Goal: Task Accomplishment & Management: Complete application form

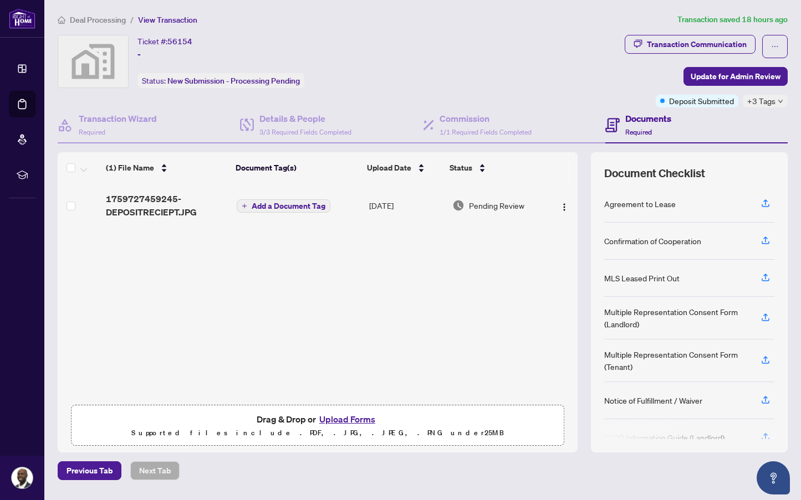
click at [105, 16] on span "Deal Processing" at bounding box center [98, 20] width 56 height 10
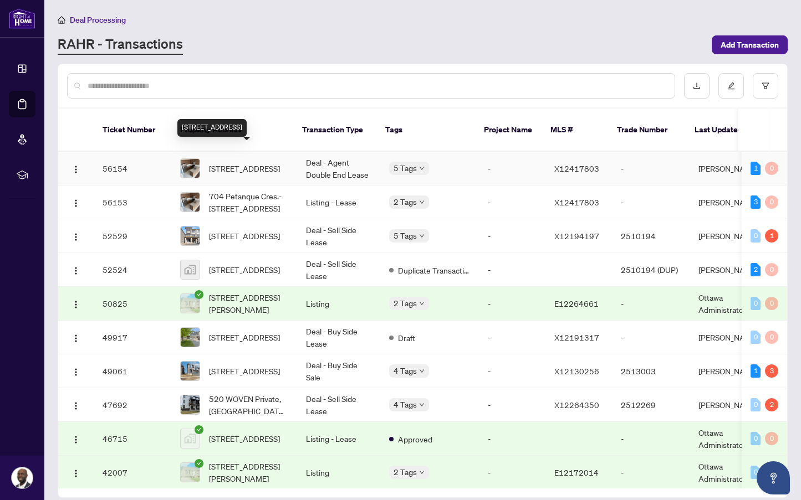
click at [271, 163] on span "[STREET_ADDRESS]" at bounding box center [244, 168] width 71 height 12
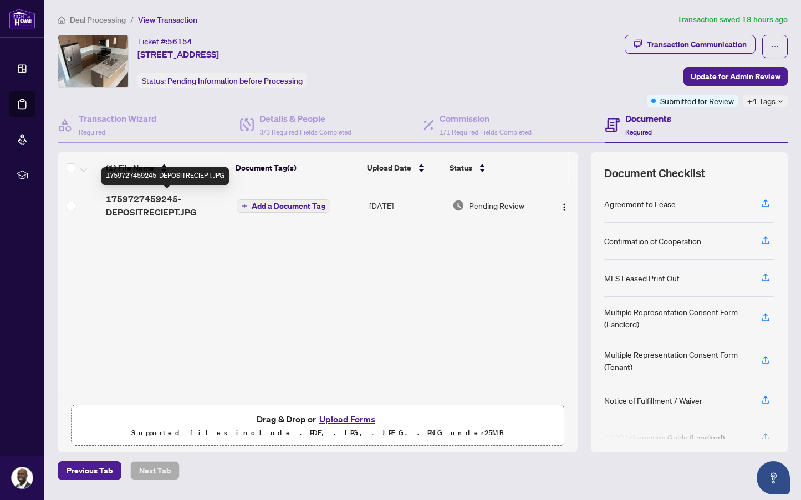
click at [162, 204] on span "1759727459245-DEPOSITRECIEPT.JPG" at bounding box center [167, 205] width 122 height 27
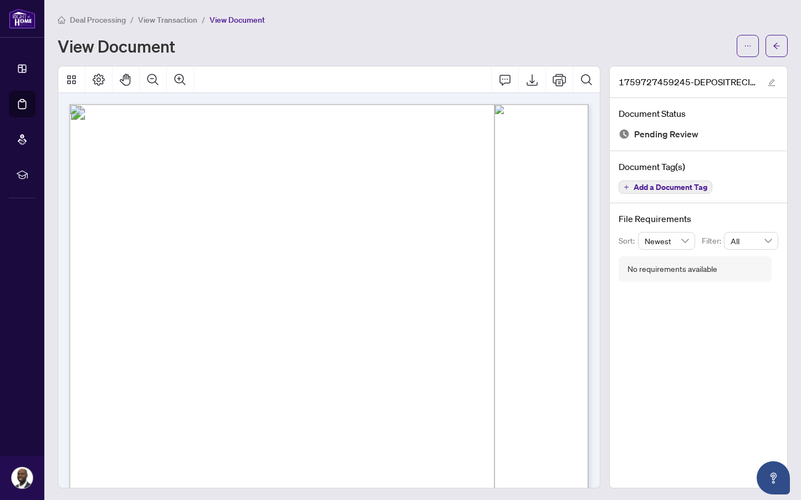
click at [68, 19] on span "Deal Processing" at bounding box center [92, 20] width 68 height 10
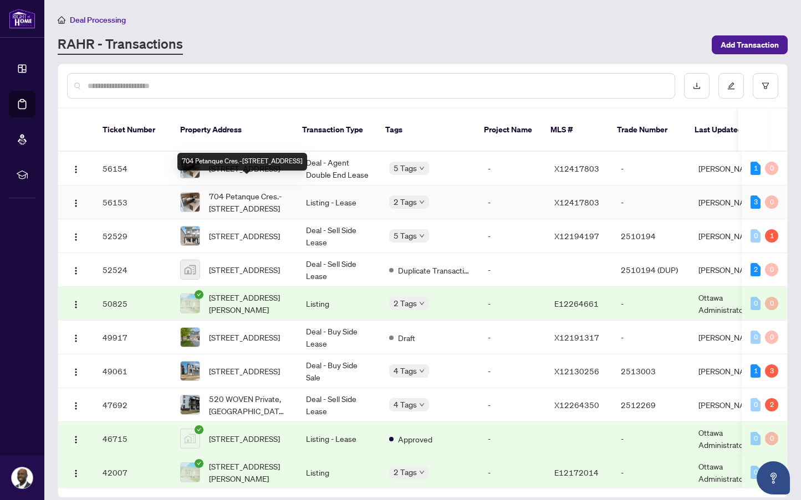
click at [230, 190] on span "704 Petanque Cres.-[STREET_ADDRESS]" at bounding box center [248, 202] width 79 height 24
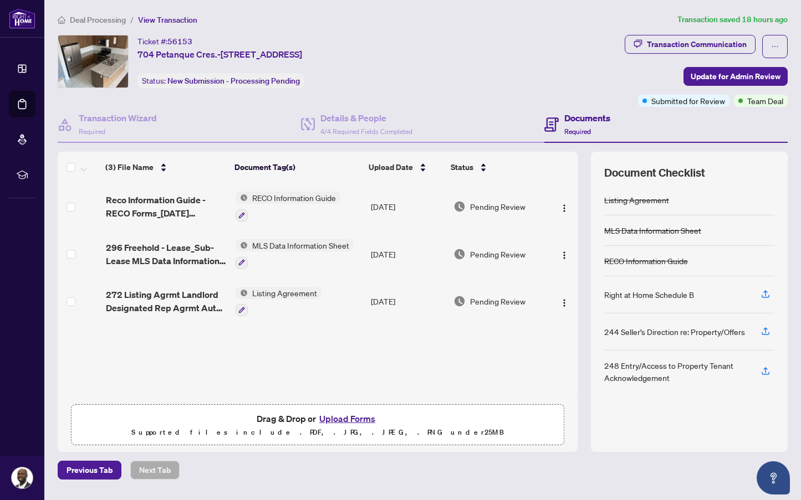
click at [80, 18] on span "Deal Processing" at bounding box center [98, 20] width 56 height 10
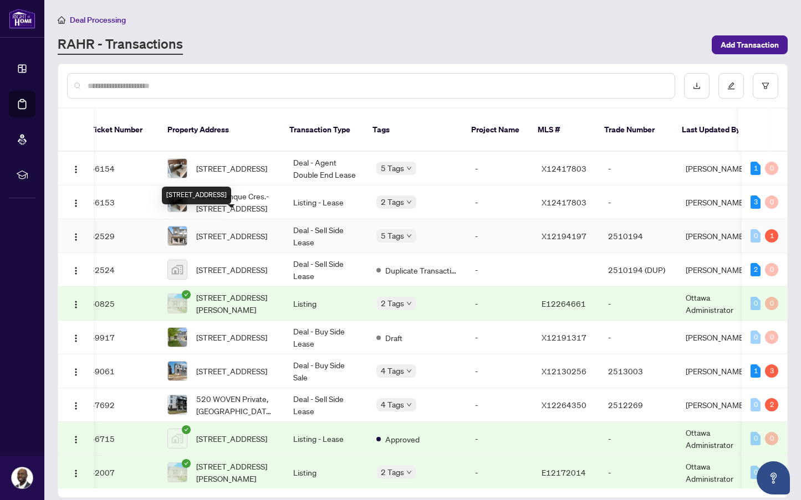
scroll to position [0, 17]
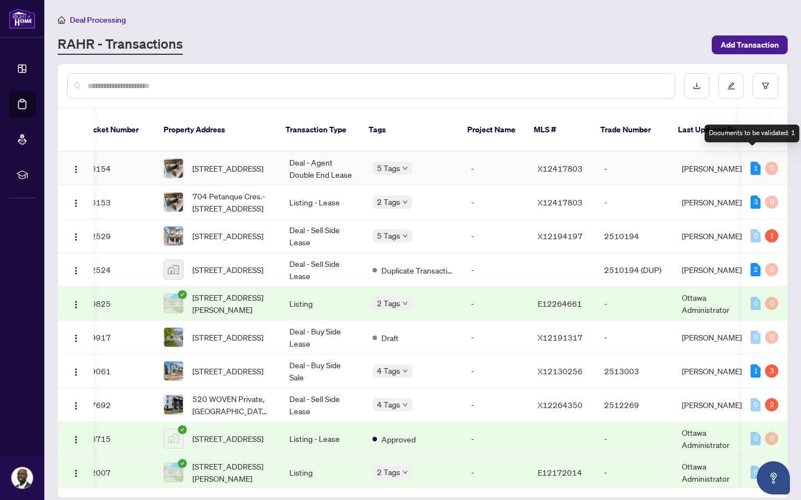
click at [753, 162] on div "1" at bounding box center [755, 168] width 10 height 13
click at [751, 162] on div "1" at bounding box center [755, 168] width 10 height 13
click at [767, 162] on div "0" at bounding box center [770, 168] width 13 height 13
click at [750, 162] on div "1" at bounding box center [755, 168] width 10 height 13
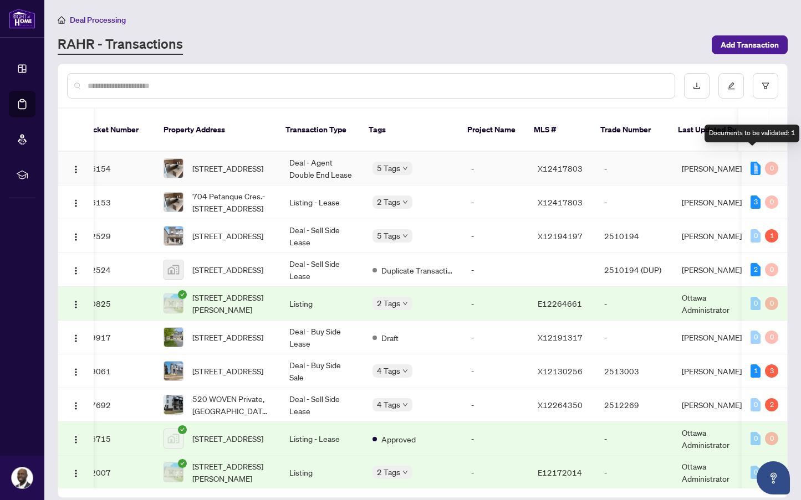
click at [750, 162] on div "1" at bounding box center [755, 168] width 10 height 13
click at [650, 156] on td "-" at bounding box center [634, 169] width 78 height 34
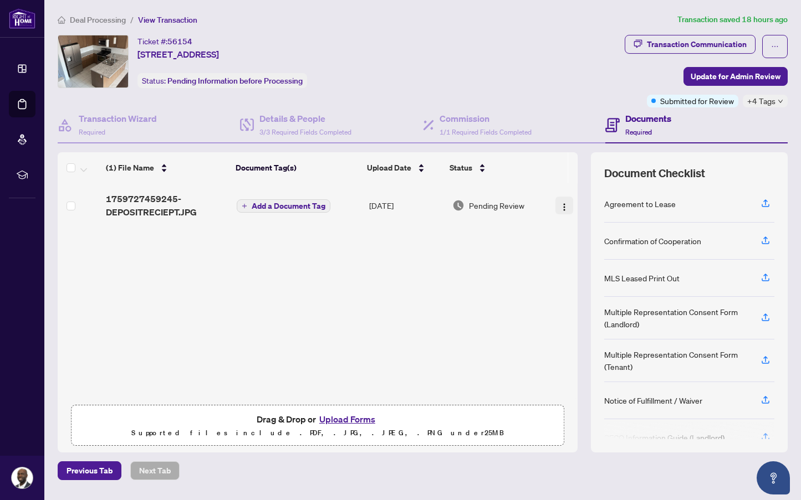
click at [560, 204] on img "button" at bounding box center [564, 207] width 9 height 9
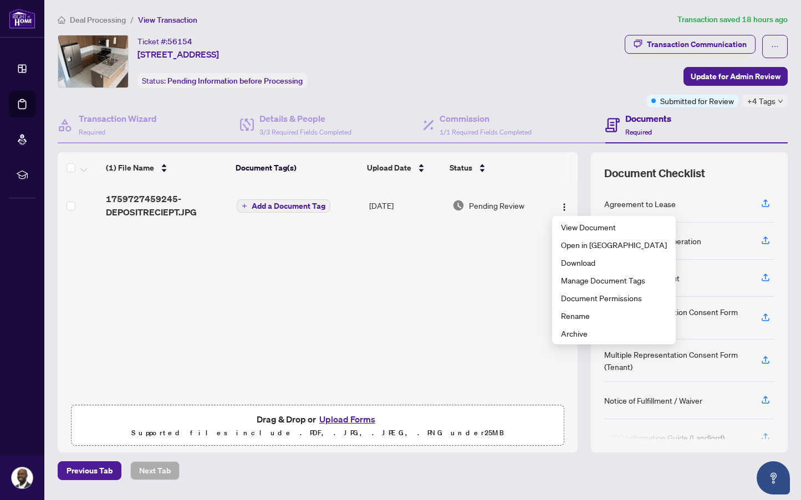
click at [525, 323] on div "(1) File Name Document Tag(s) Upload Date Status 1759727459245-DEPOSITRECIEPT.J…" at bounding box center [318, 291] width 520 height 216
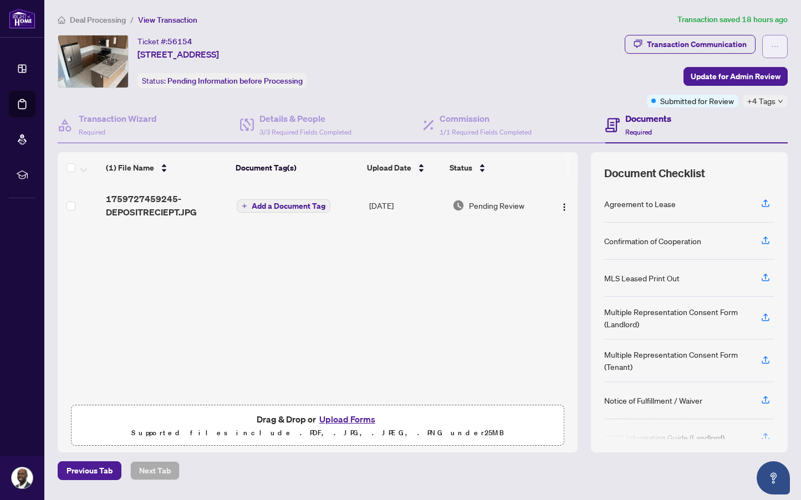
click at [765, 43] on button "button" at bounding box center [774, 46] width 25 height 23
click at [737, 42] on div "Transaction Communication" at bounding box center [696, 44] width 100 height 18
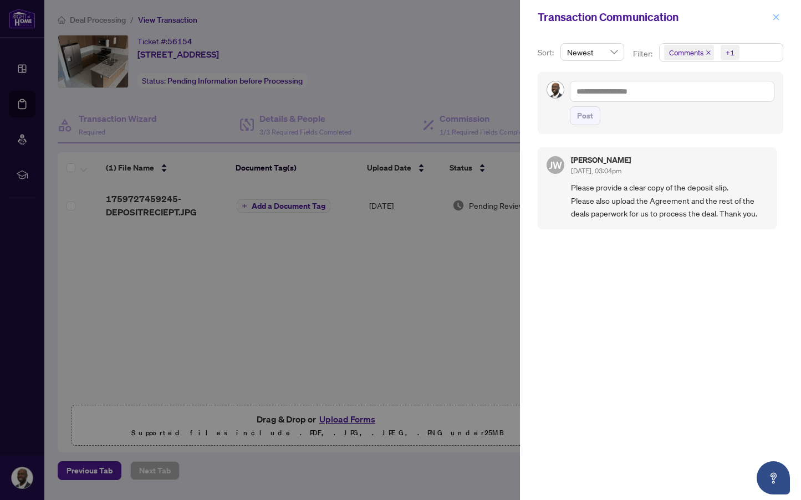
click at [778, 11] on span "button" at bounding box center [776, 17] width 8 height 18
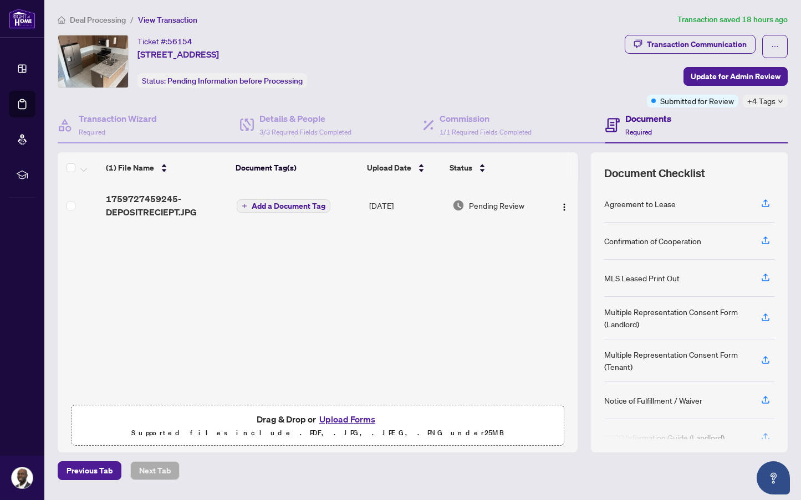
click at [344, 415] on button "Upload Forms" at bounding box center [347, 419] width 63 height 14
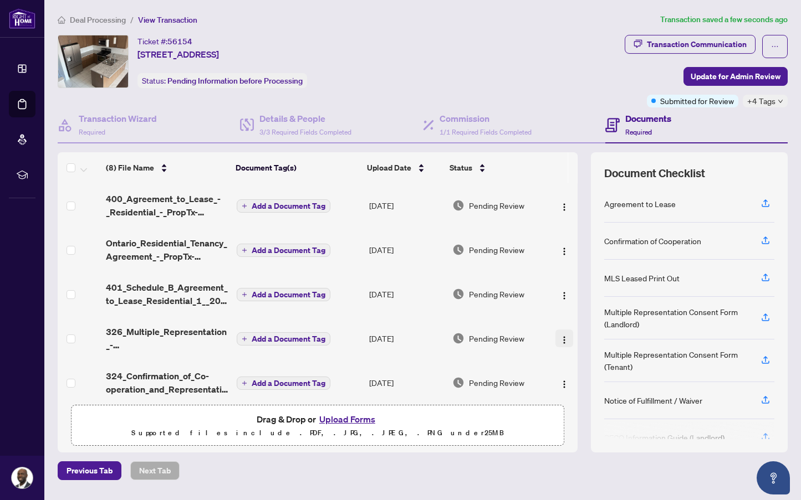
click at [560, 340] on img "button" at bounding box center [564, 340] width 9 height 9
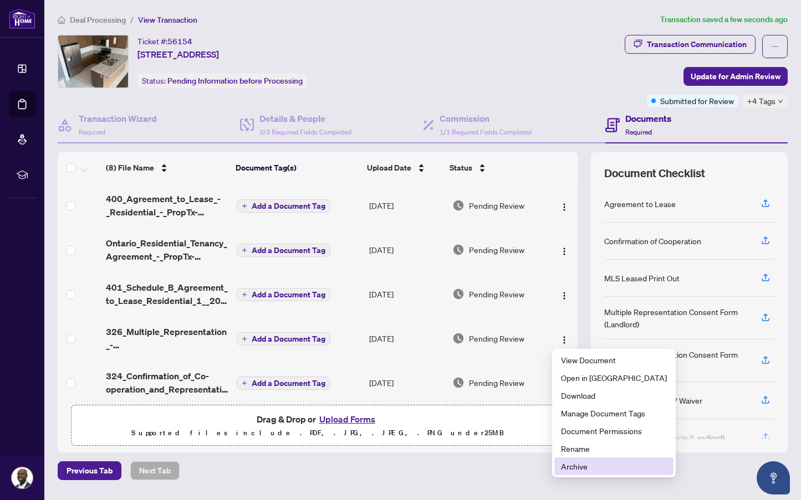
click at [573, 466] on span "Archive" at bounding box center [614, 466] width 106 height 12
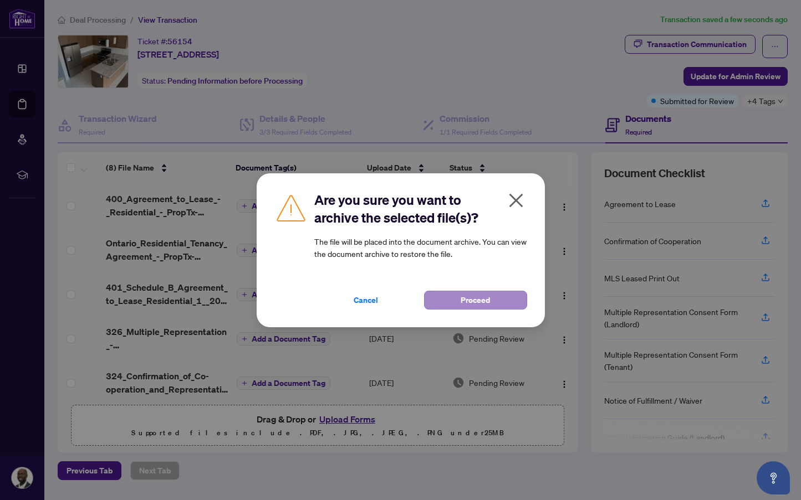
click at [474, 299] on span "Proceed" at bounding box center [474, 300] width 29 height 18
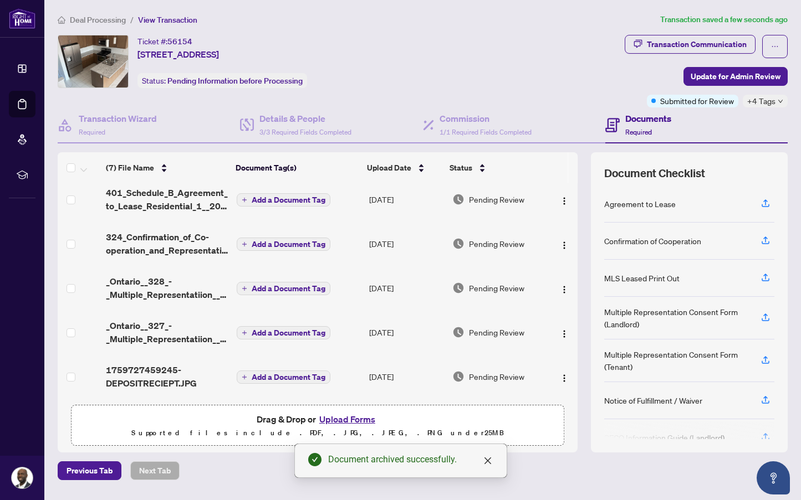
scroll to position [98, 0]
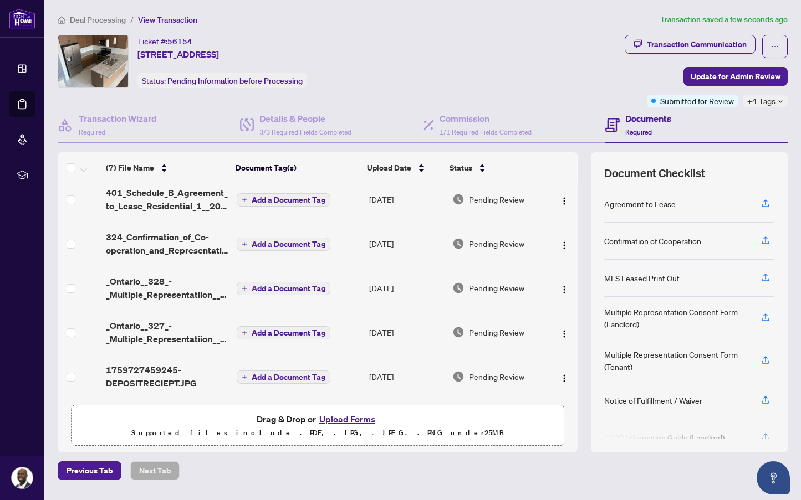
click at [367, 414] on button "Upload Forms" at bounding box center [347, 419] width 63 height 14
click at [723, 84] on span "Update for Admin Review" at bounding box center [735, 77] width 90 height 18
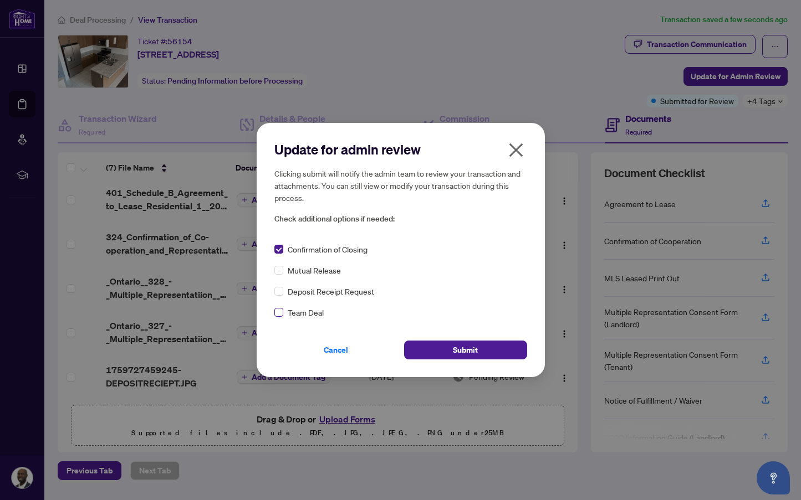
click at [278, 315] on span at bounding box center [278, 312] width 9 height 9
click at [455, 350] on span "Submit" at bounding box center [465, 350] width 25 height 18
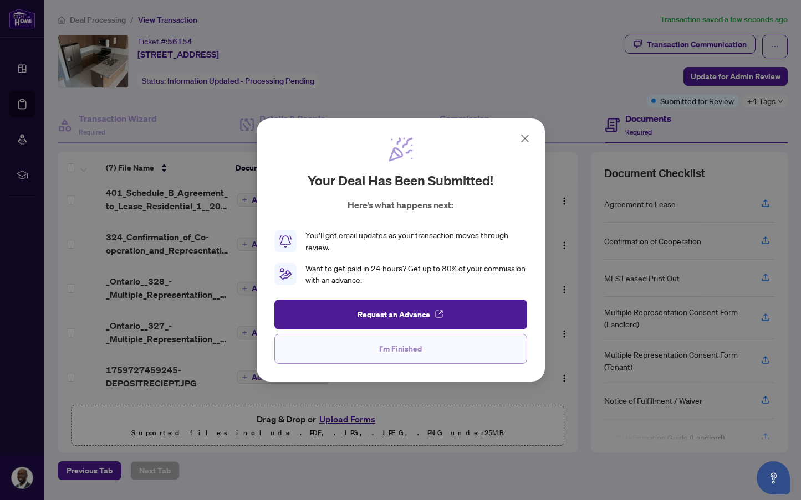
click at [444, 346] on button "I'm Finished" at bounding box center [400, 349] width 253 height 30
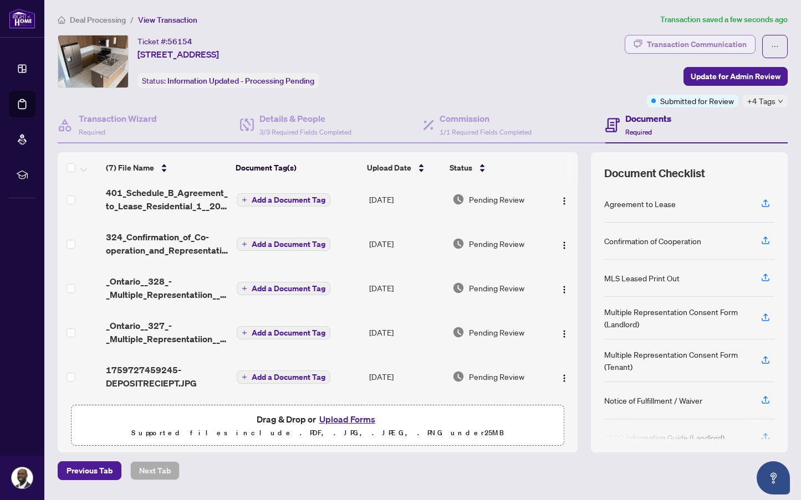
click at [744, 43] on div "Transaction Communication" at bounding box center [696, 44] width 100 height 18
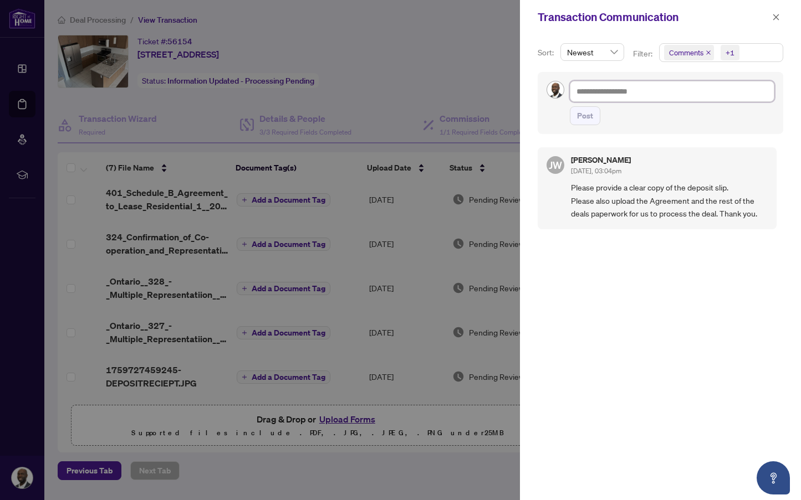
click at [674, 86] on textarea at bounding box center [671, 91] width 204 height 21
type textarea "*"
type textarea "**"
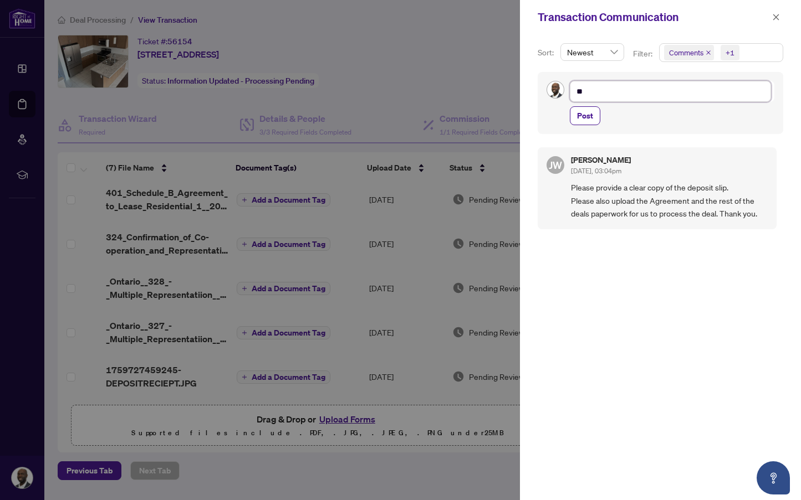
type textarea "***"
type textarea "****"
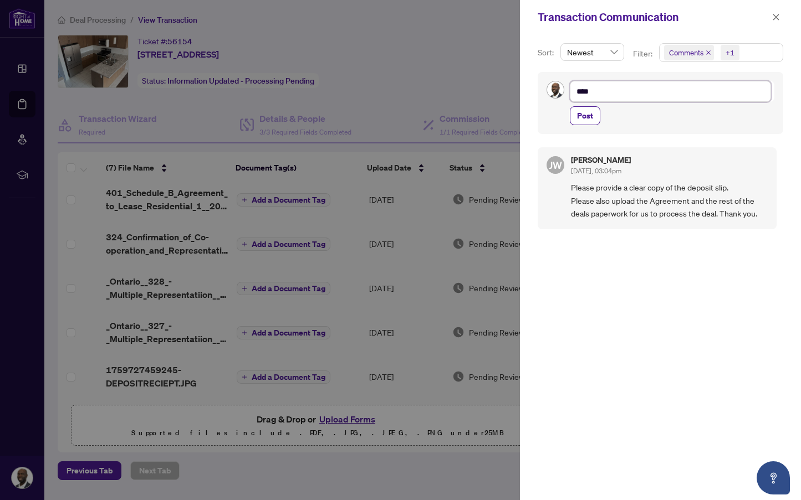
type textarea "****"
type textarea "***"
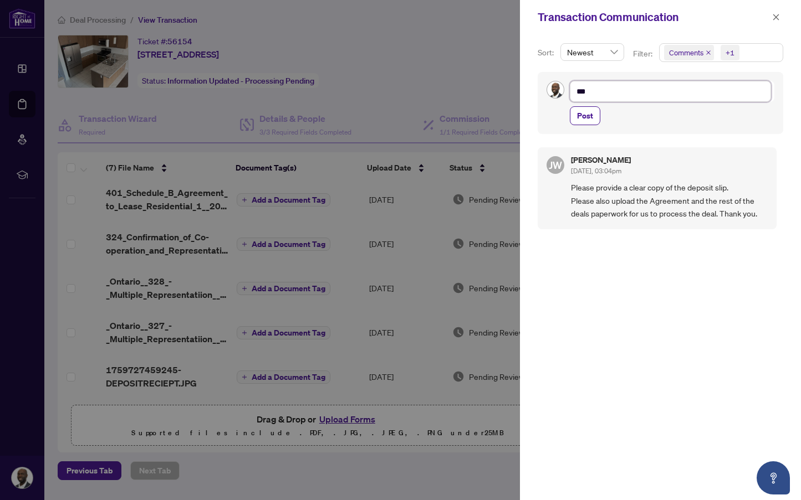
type textarea "**"
type textarea "*"
type textarea "**********"
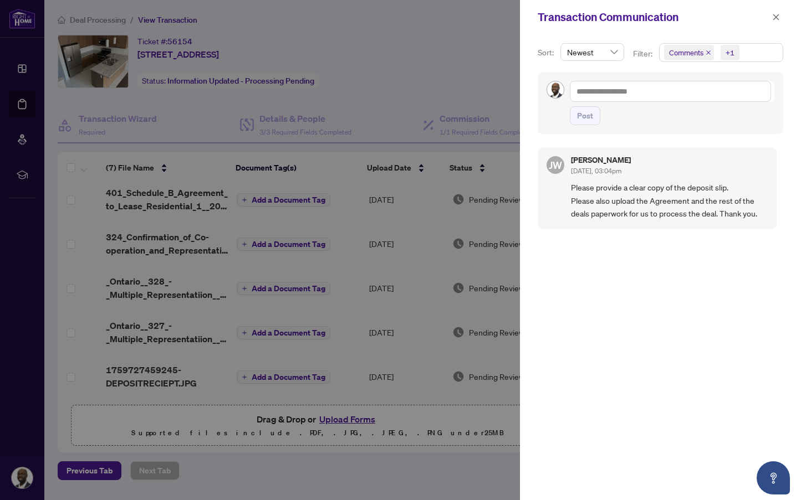
click at [447, 59] on div at bounding box center [400, 250] width 801 height 500
click at [489, 58] on div at bounding box center [400, 250] width 801 height 500
click at [778, 18] on icon "close" at bounding box center [776, 17] width 8 height 8
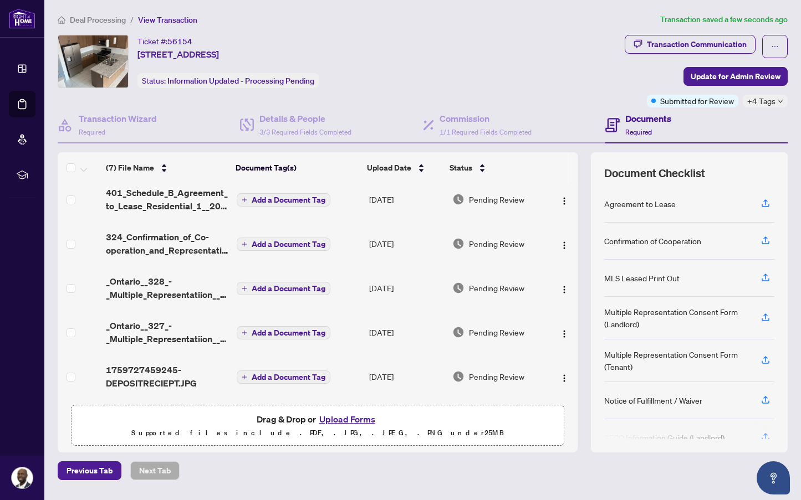
click at [79, 12] on main "Deal Processing / View Transaction Transaction saved a few seconds ago Ticket #…" at bounding box center [422, 250] width 756 height 500
click at [79, 23] on span "Deal Processing" at bounding box center [98, 20] width 56 height 10
